Goal: Task Accomplishment & Management: Manage account settings

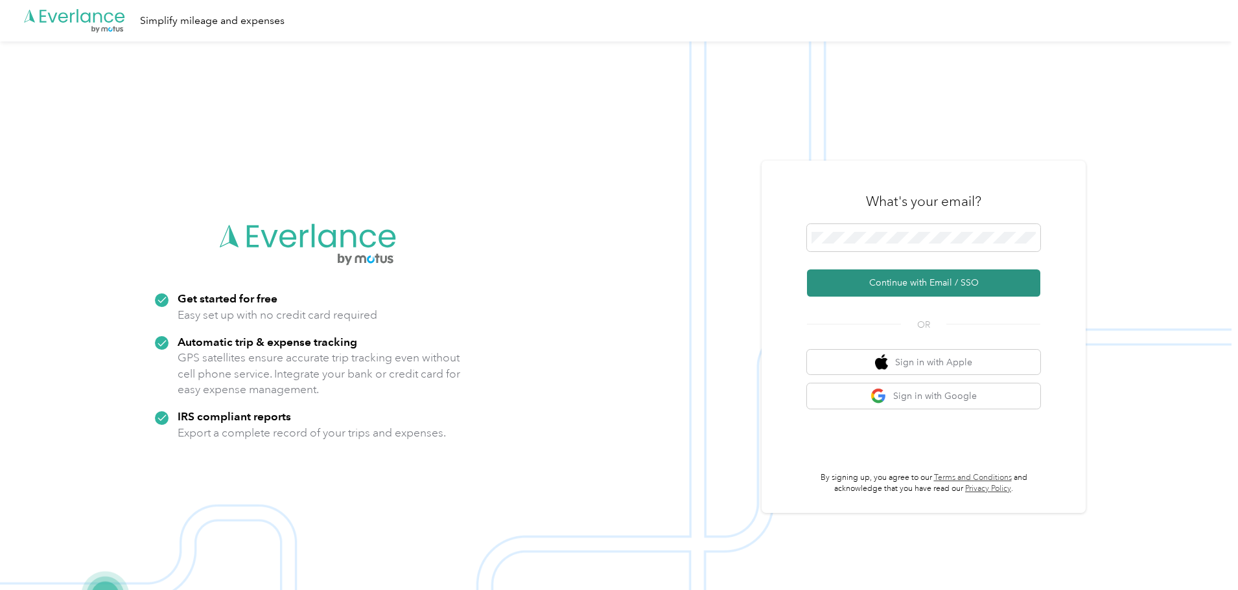
click at [865, 286] on button "Continue with Email / SSO" at bounding box center [923, 283] width 233 height 27
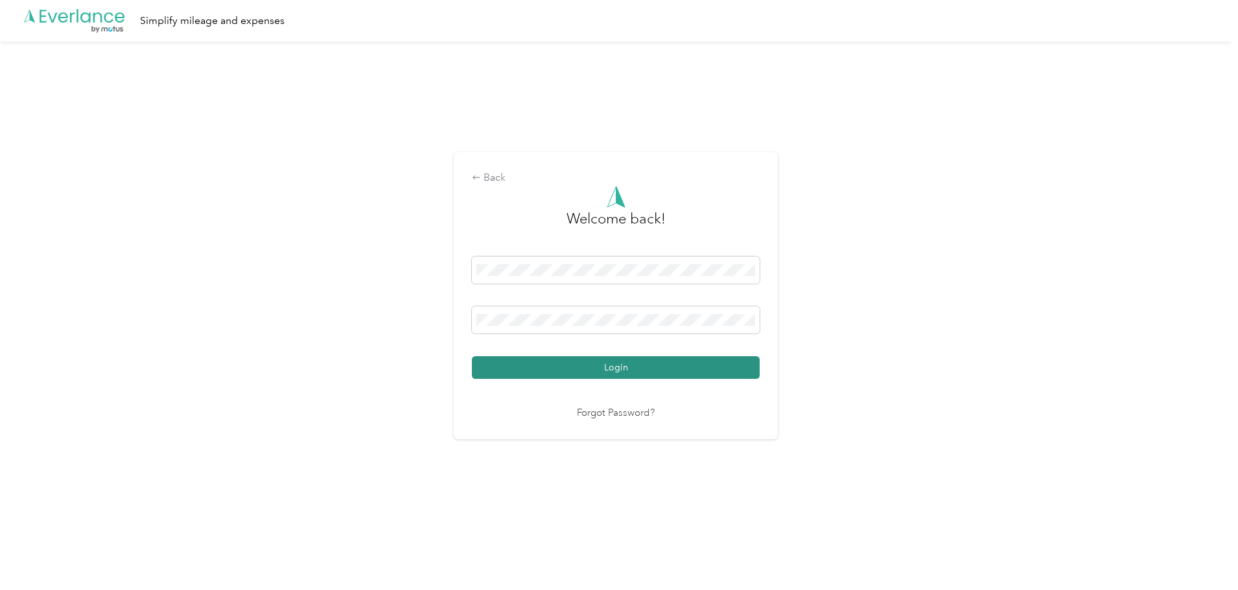
click at [598, 377] on button "Login" at bounding box center [616, 367] width 288 height 23
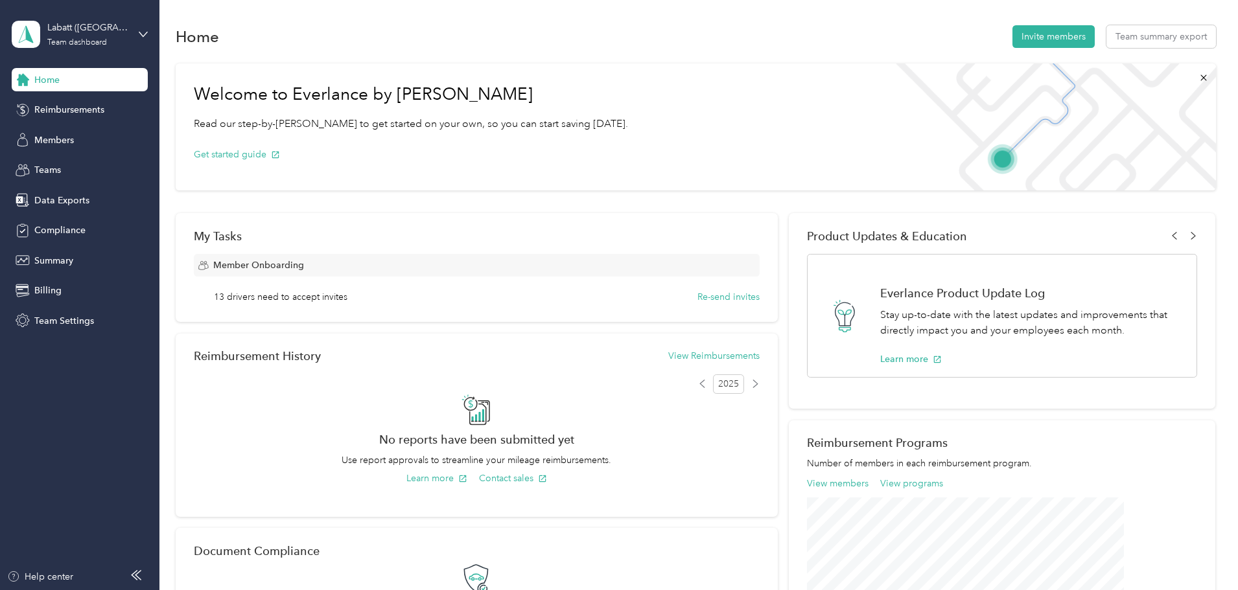
drag, startPoint x: 49, startPoint y: 137, endPoint x: 117, endPoint y: 157, distance: 71.4
click at [50, 137] on span "Members" at bounding box center [54, 141] width 40 height 14
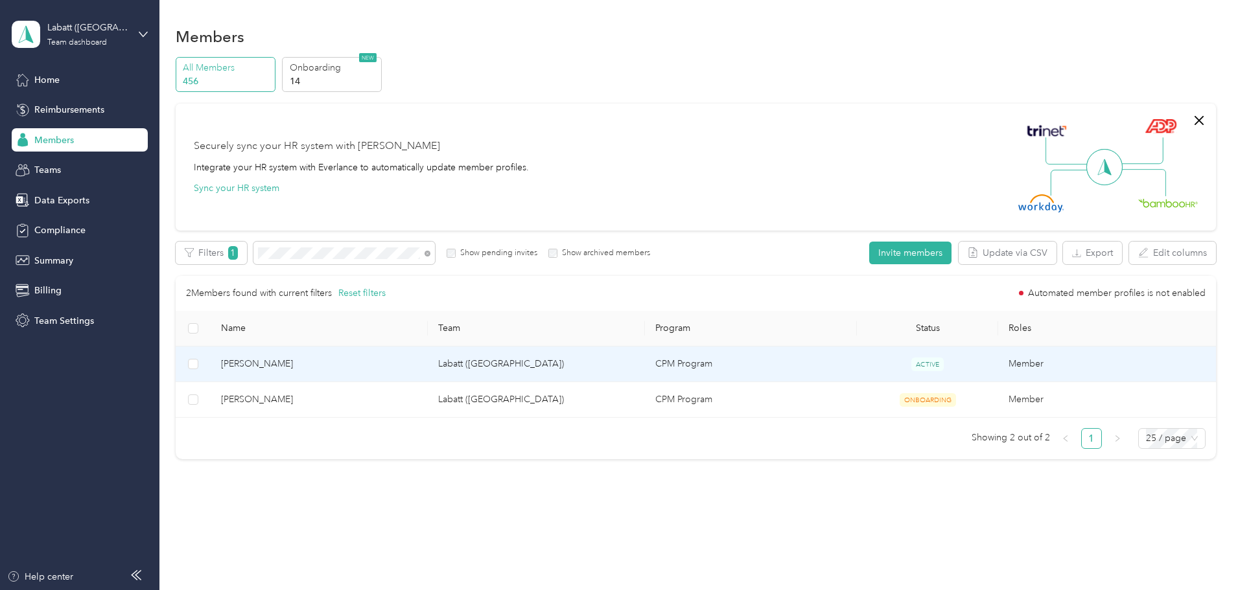
click at [412, 367] on span "[PERSON_NAME]" at bounding box center [319, 364] width 196 height 14
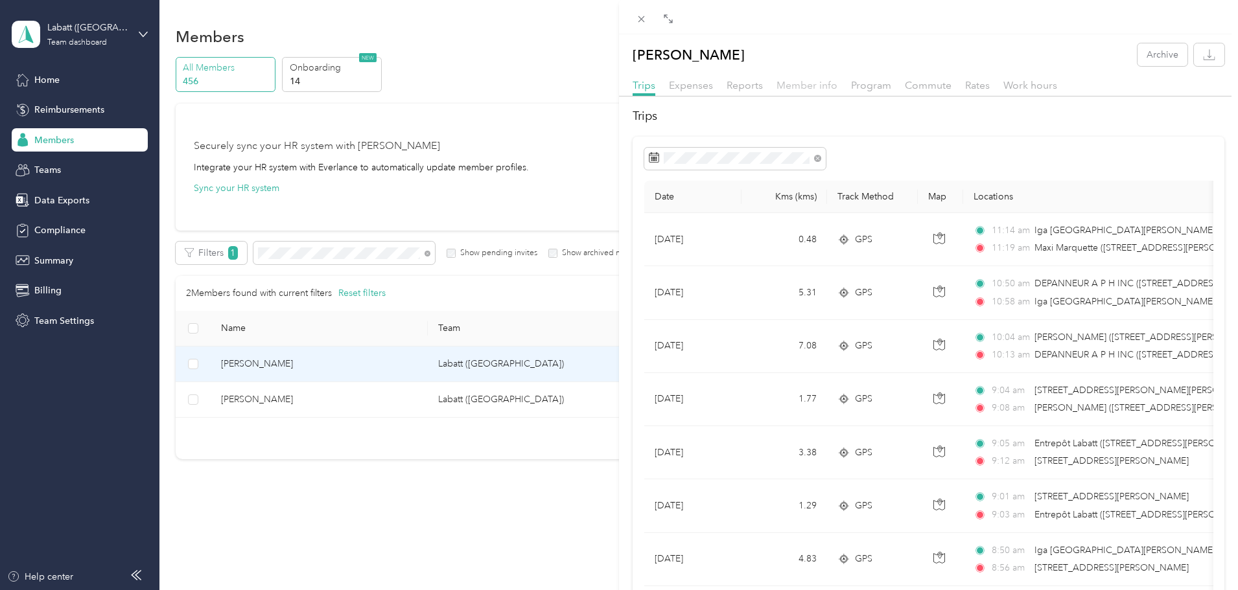
click at [803, 91] on span "Member info" at bounding box center [806, 85] width 61 height 12
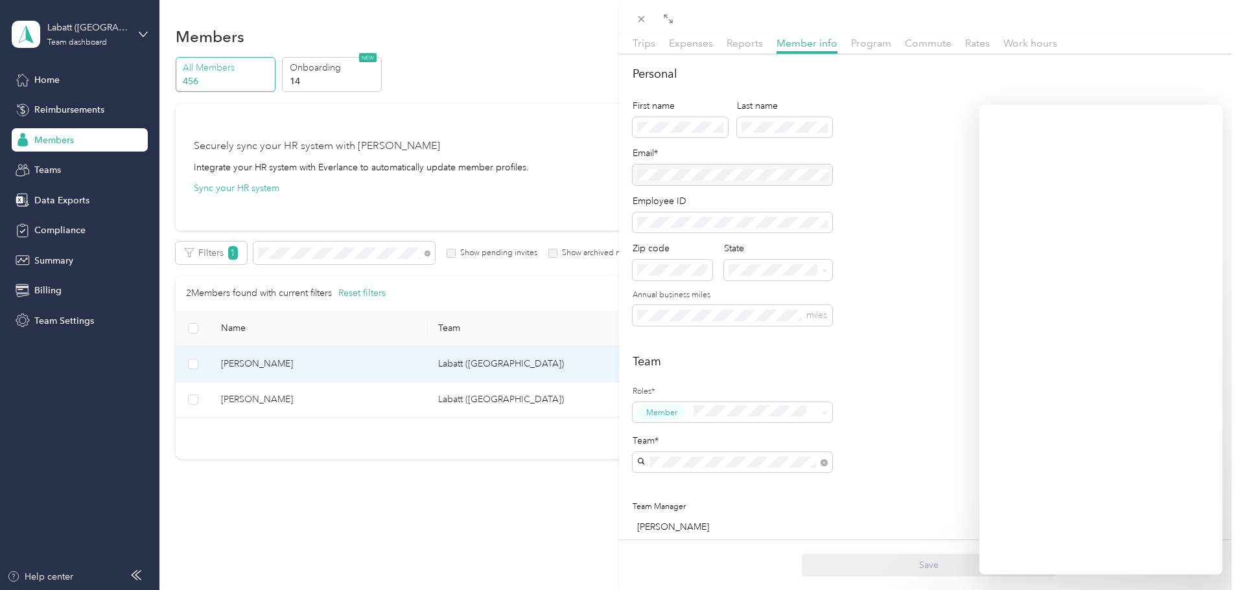
scroll to position [65, 0]
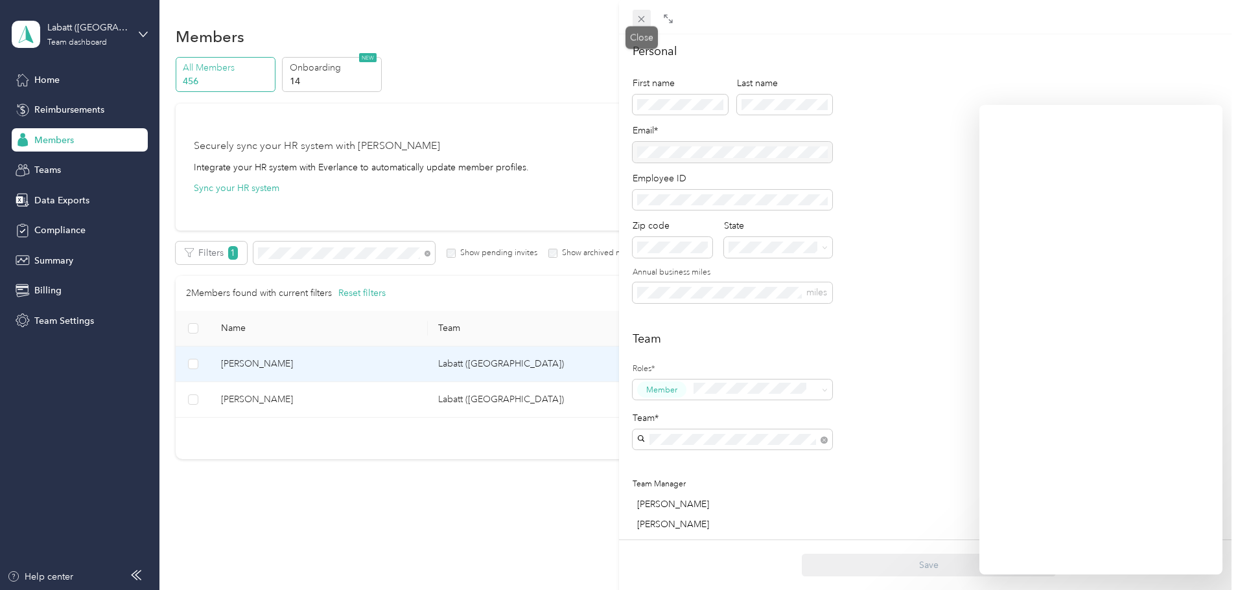
click at [648, 19] on span at bounding box center [642, 19] width 18 height 18
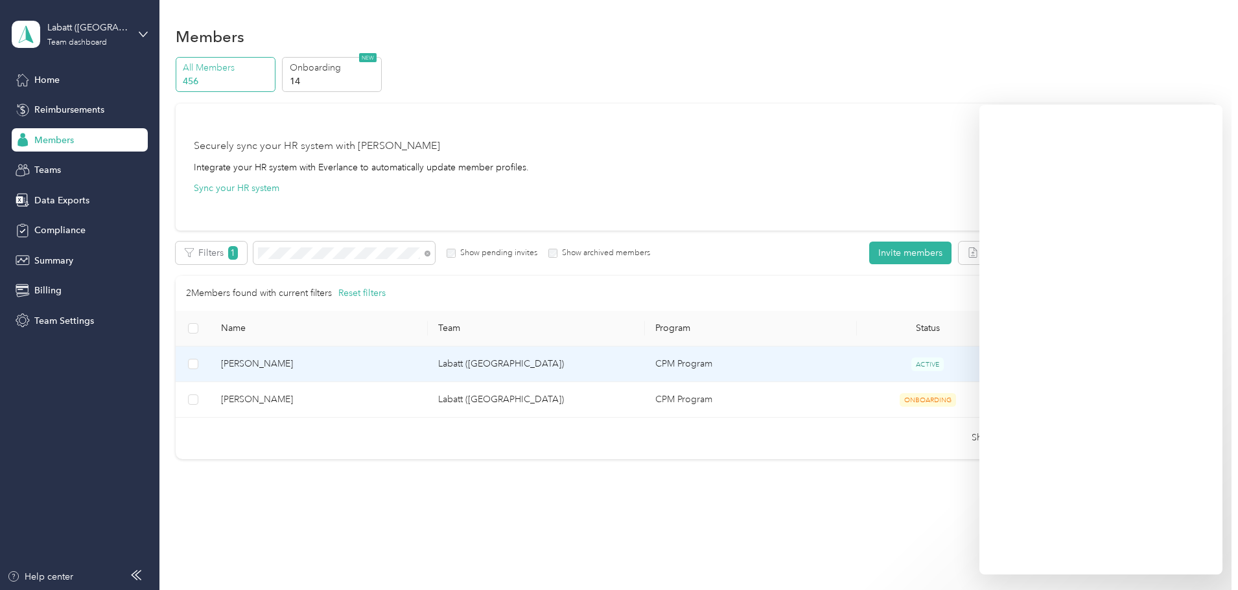
click at [555, 363] on td "Labatt ([GEOGRAPHIC_DATA])" at bounding box center [536, 365] width 217 height 36
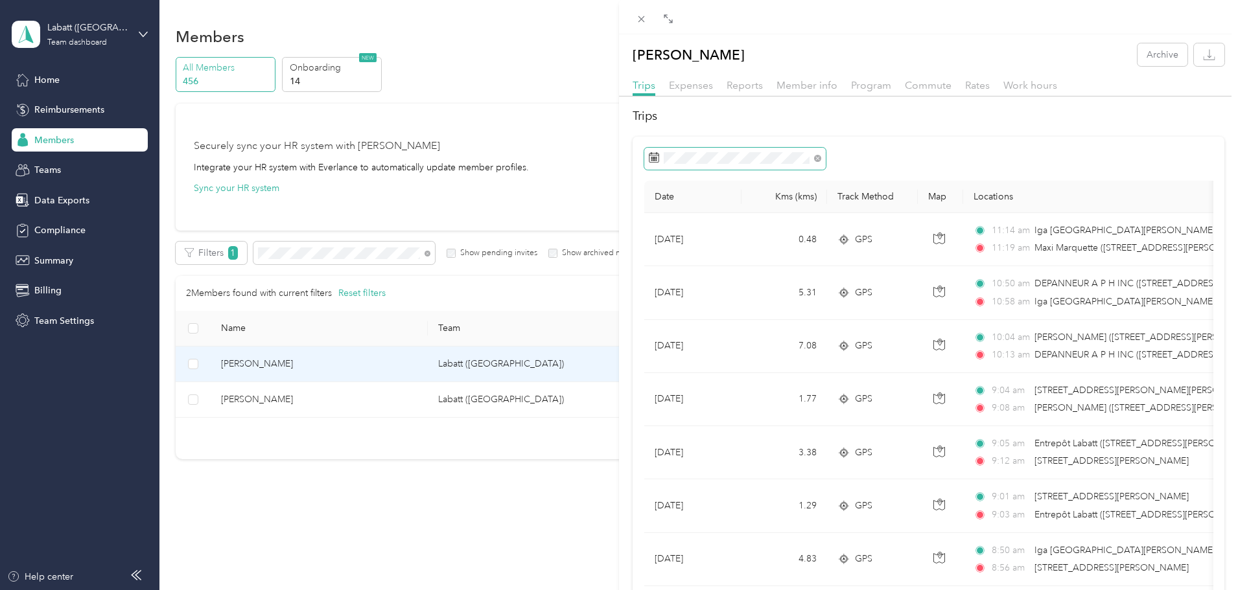
click at [653, 158] on icon at bounding box center [654, 157] width 10 height 10
click at [1203, 55] on icon "button" at bounding box center [1209, 55] width 12 height 12
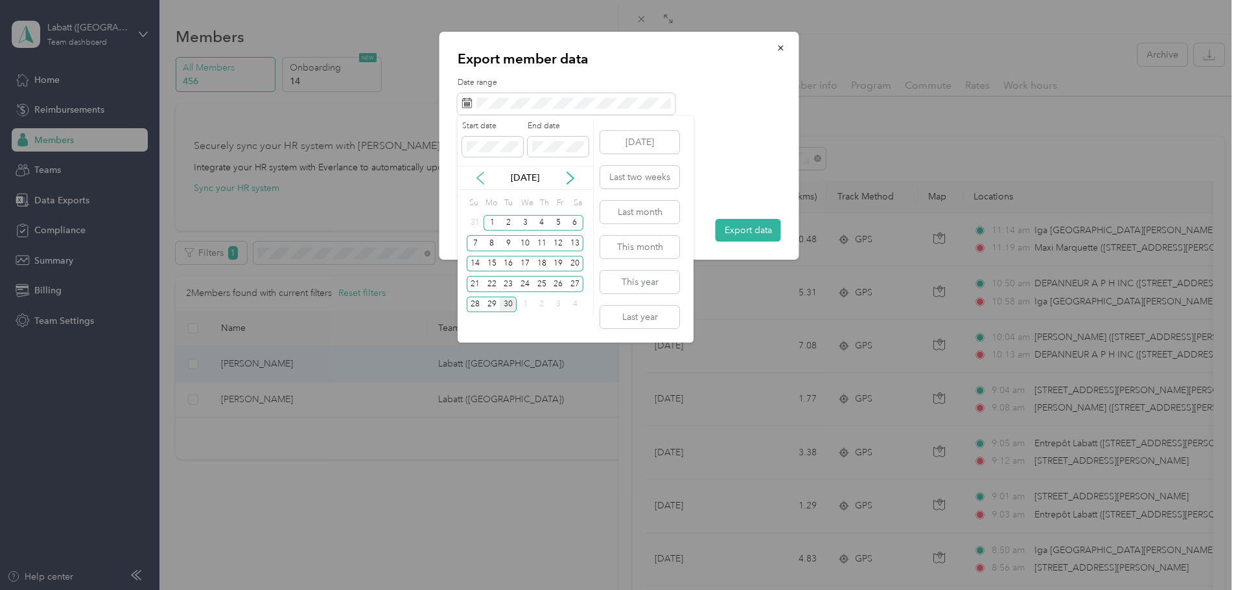
click at [477, 177] on icon at bounding box center [480, 178] width 6 height 12
click at [489, 286] on div "18" at bounding box center [492, 284] width 17 height 16
click at [569, 180] on icon at bounding box center [570, 178] width 13 height 13
click at [507, 307] on div "30" at bounding box center [508, 305] width 17 height 16
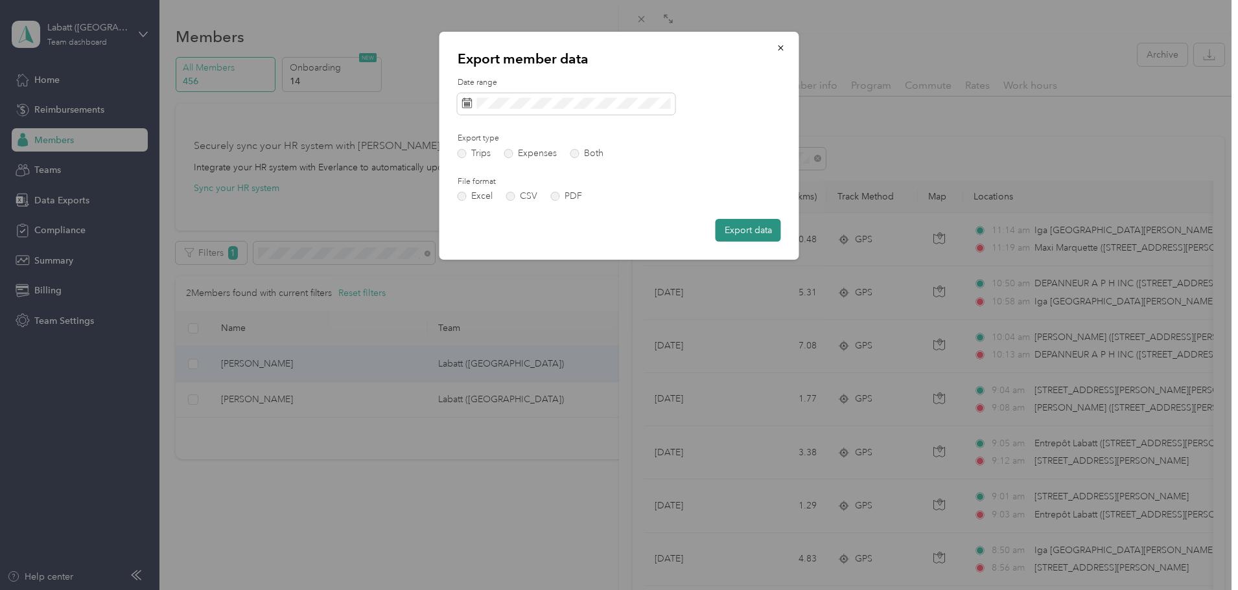
click at [761, 232] on button "Export data" at bounding box center [748, 230] width 65 height 23
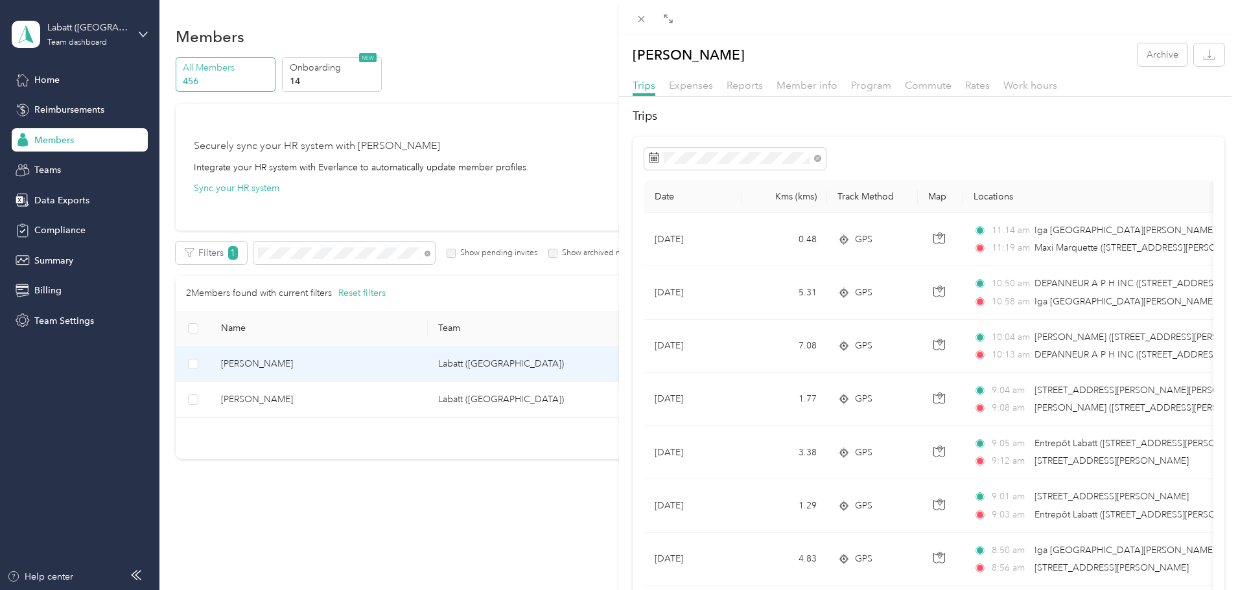
click at [434, 403] on div "[PERSON_NAME] Archive Trips Expenses Reports Member info Program Commute Rates …" at bounding box center [619, 295] width 1238 height 590
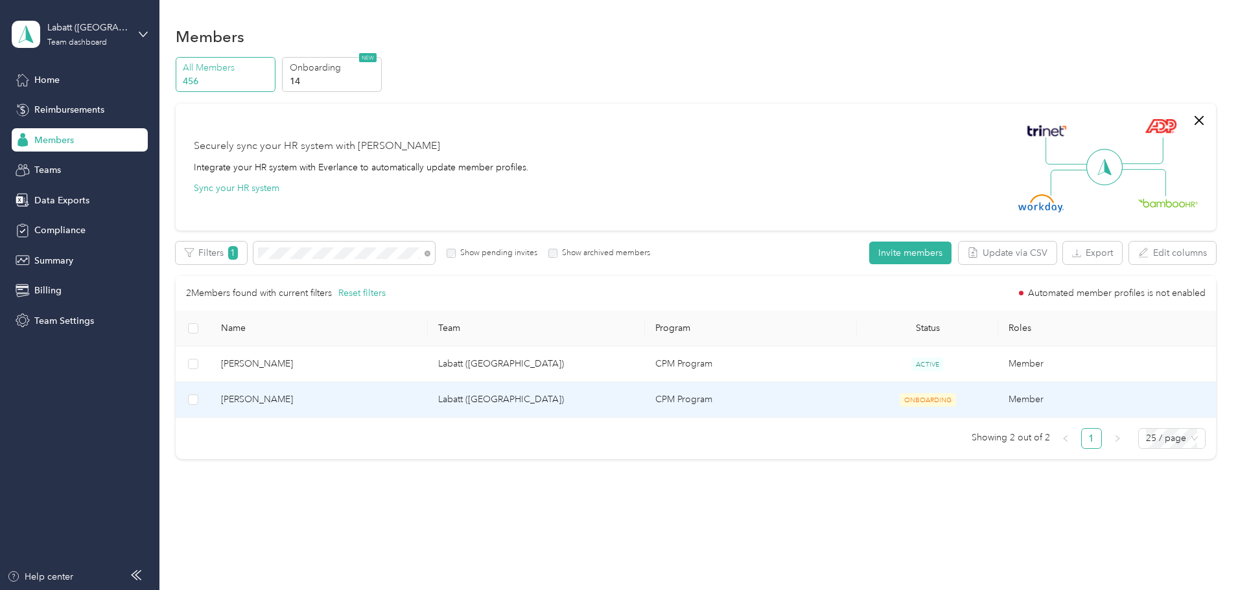
click at [677, 393] on td "CPM Program" at bounding box center [751, 400] width 212 height 36
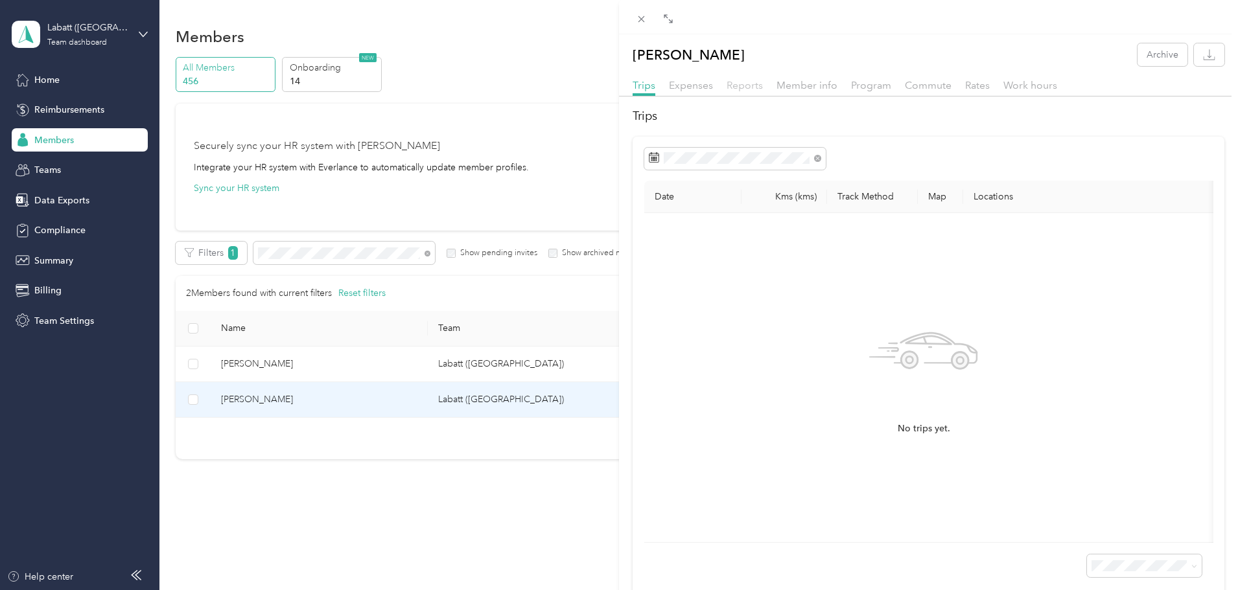
click at [756, 84] on span "Reports" at bounding box center [745, 85] width 36 height 12
click at [776, 82] on span "Member info" at bounding box center [806, 85] width 61 height 12
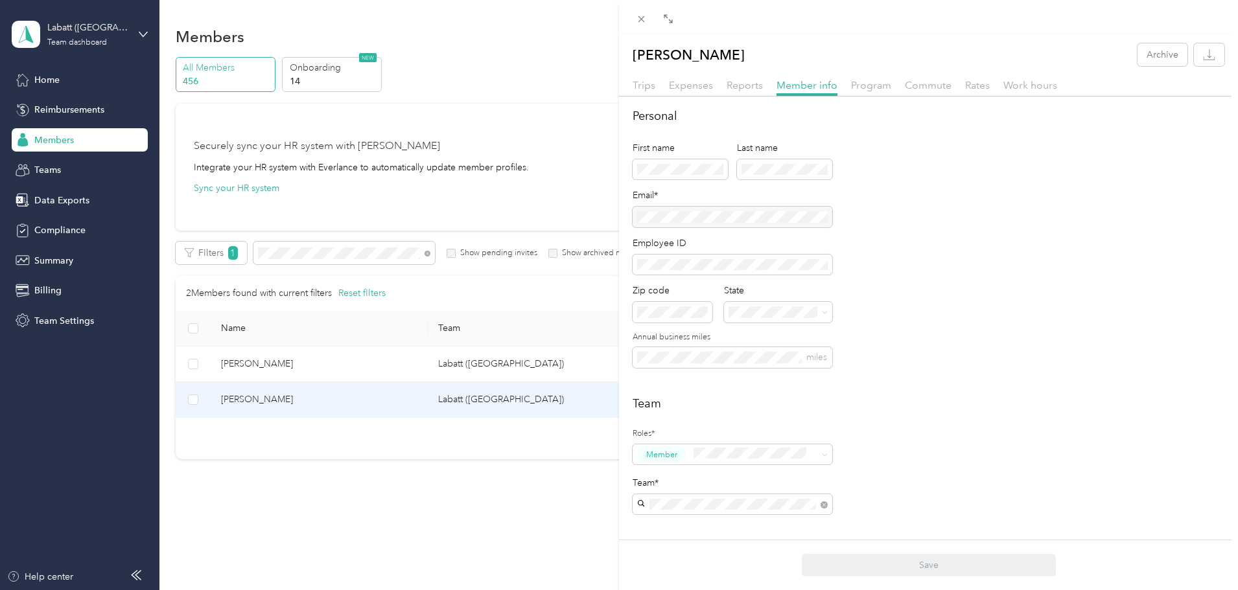
click at [735, 216] on div at bounding box center [733, 217] width 200 height 21
click at [640, 19] on icon at bounding box center [641, 19] width 11 height 11
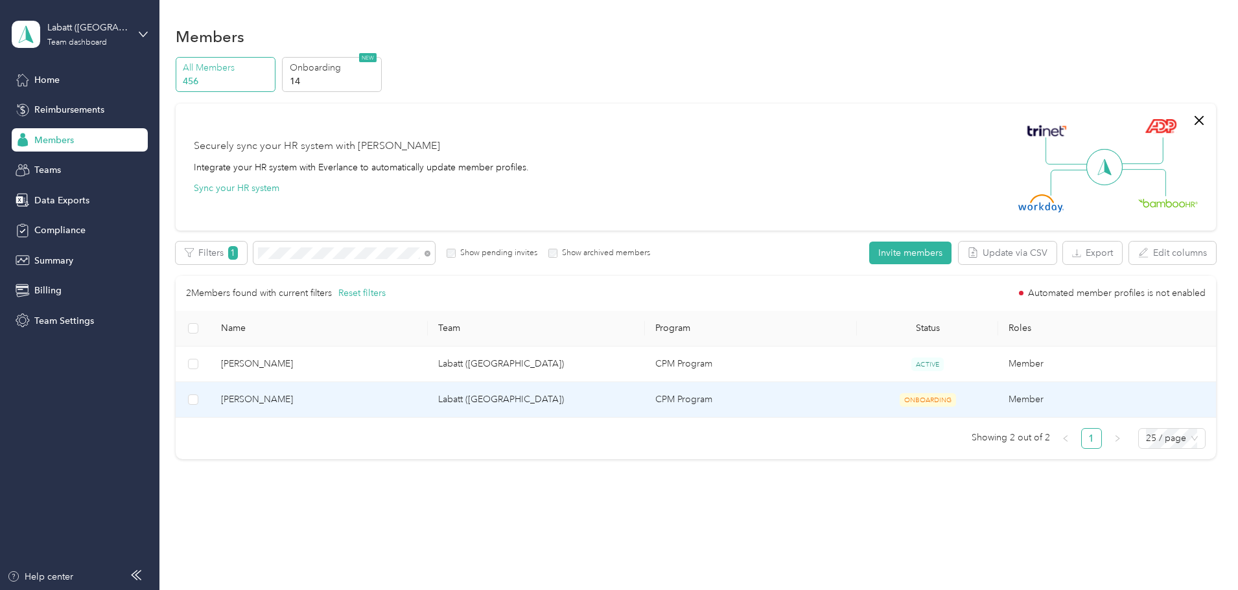
click at [660, 395] on td "CPM Program" at bounding box center [751, 400] width 212 height 36
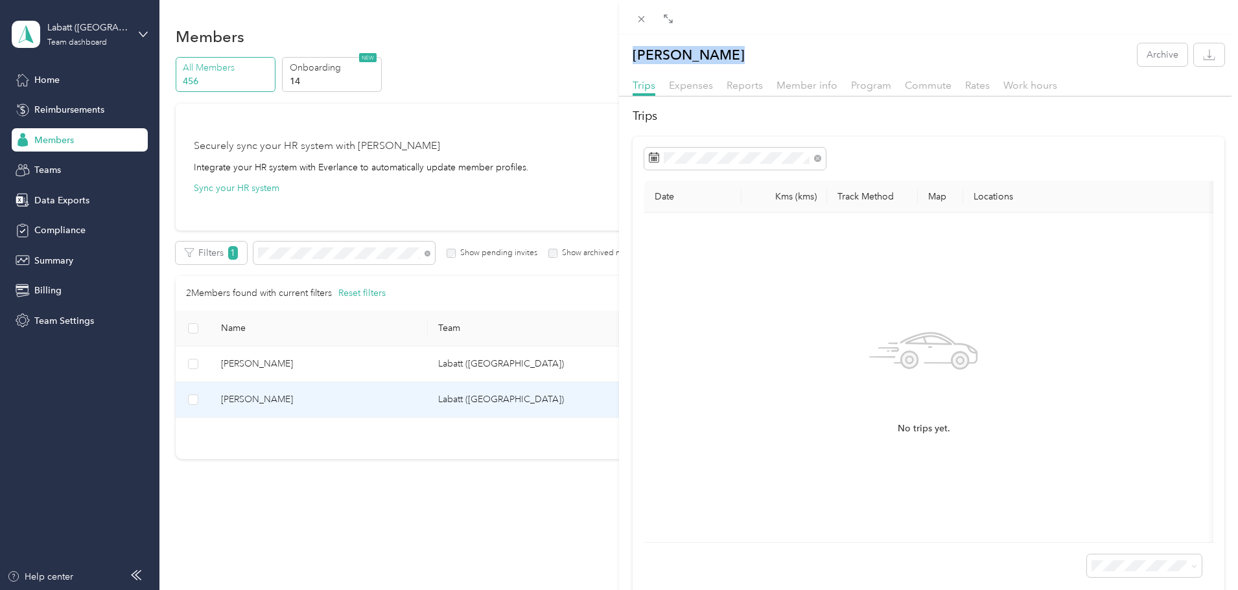
drag, startPoint x: 740, startPoint y: 58, endPoint x: 665, endPoint y: 71, distance: 75.5
click at [629, 53] on div "[PERSON_NAME] Archive" at bounding box center [928, 54] width 619 height 23
click at [660, 58] on p "[PERSON_NAME]" at bounding box center [689, 54] width 112 height 23
click at [629, 53] on div "[PERSON_NAME] Archive" at bounding box center [928, 54] width 619 height 23
drag, startPoint x: 633, startPoint y: 53, endPoint x: 1041, endPoint y: 205, distance: 435.8
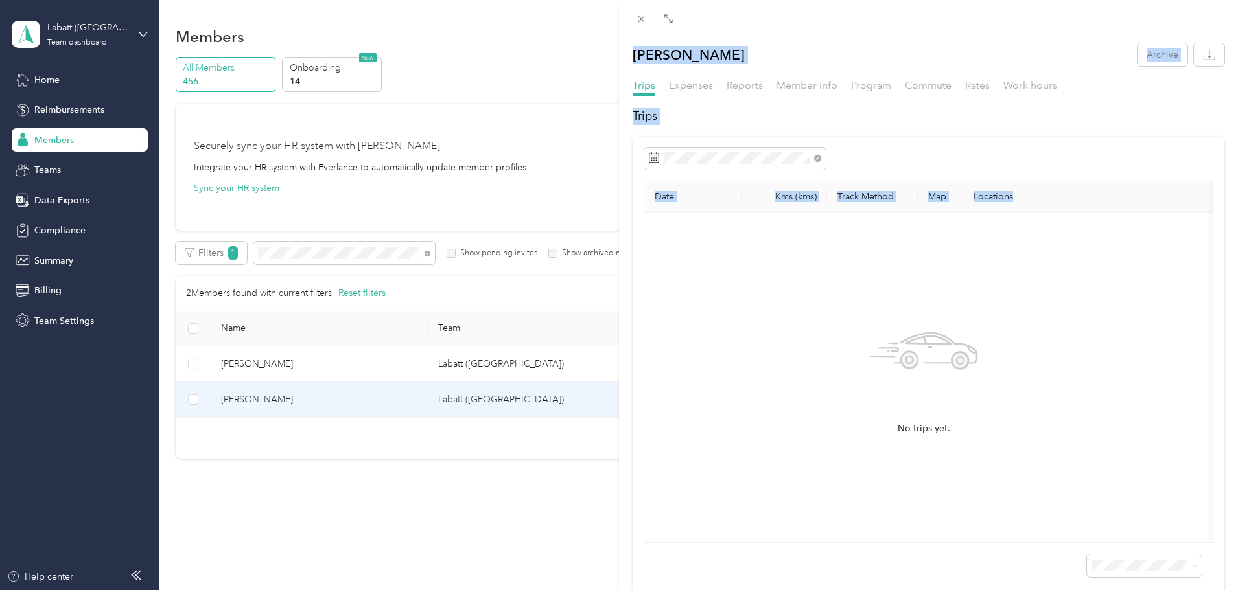
click at [1041, 205] on div "[PERSON_NAME] Archive Trips Expenses Reports Member info Program Commute Rates …" at bounding box center [928, 321] width 619 height 557
click at [1040, 205] on th "Locations" at bounding box center [1112, 197] width 298 height 32
drag, startPoint x: 1026, startPoint y: 200, endPoint x: 651, endPoint y: 60, distance: 399.9
click at [653, 60] on div "[PERSON_NAME] Archive Trips Expenses Reports Member info Program Commute Rates …" at bounding box center [928, 321] width 619 height 557
click at [647, 61] on p "[PERSON_NAME]" at bounding box center [689, 54] width 112 height 23
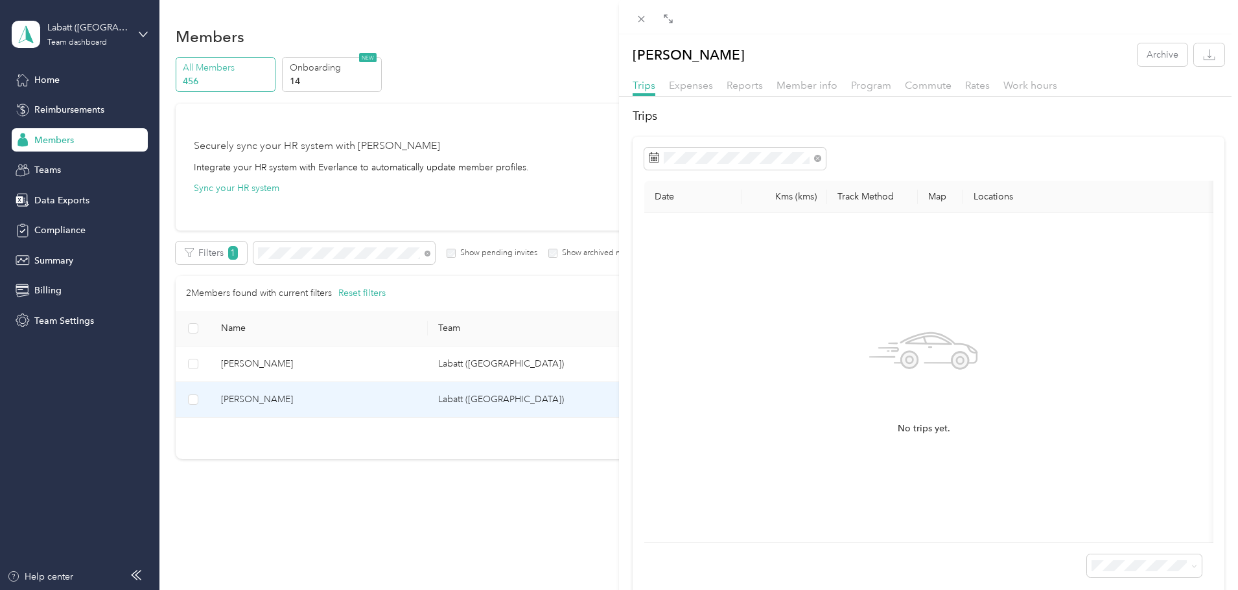
click at [631, 59] on div "[PERSON_NAME] Archive" at bounding box center [928, 54] width 619 height 23
drag, startPoint x: 631, startPoint y: 53, endPoint x: 1037, endPoint y: 200, distance: 431.4
click at [1037, 200] on div "[PERSON_NAME] Archive Trips Expenses Reports Member info Program Commute Rates …" at bounding box center [928, 321] width 619 height 557
click at [1037, 200] on th "Locations" at bounding box center [1112, 197] width 298 height 32
drag, startPoint x: 1033, startPoint y: 202, endPoint x: 651, endPoint y: 49, distance: 411.3
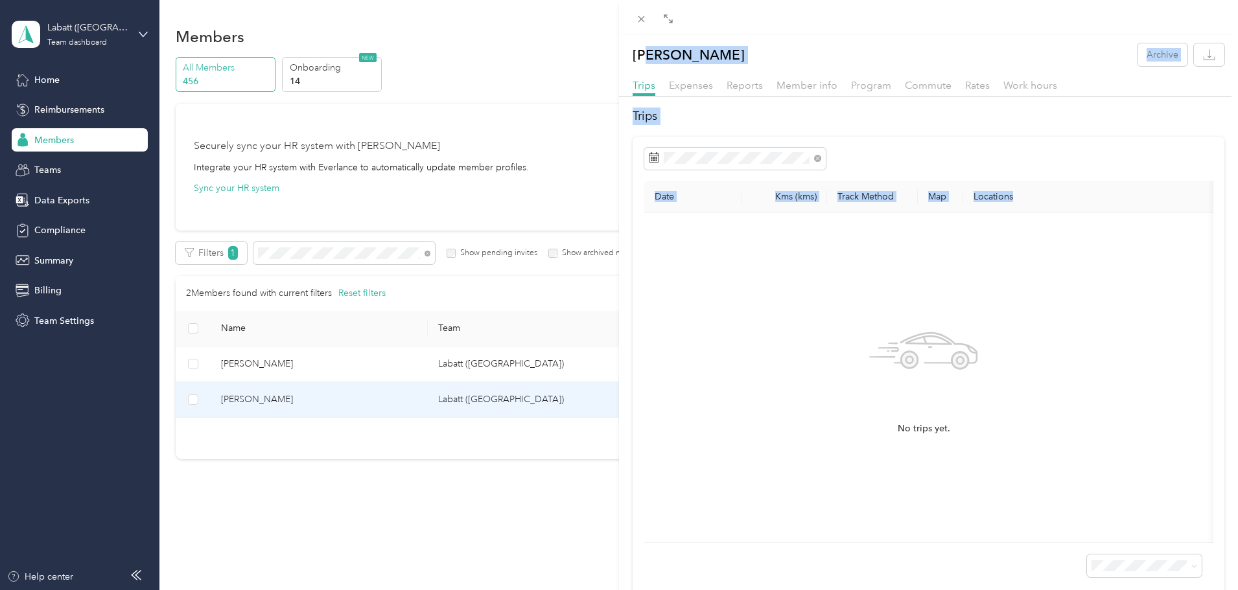
click at [651, 49] on div "[PERSON_NAME] Archive Trips Expenses Reports Member info Program Commute Rates …" at bounding box center [928, 321] width 619 height 557
click at [651, 49] on p "[PERSON_NAME]" at bounding box center [689, 54] width 112 height 23
